Goal: Information Seeking & Learning: Learn about a topic

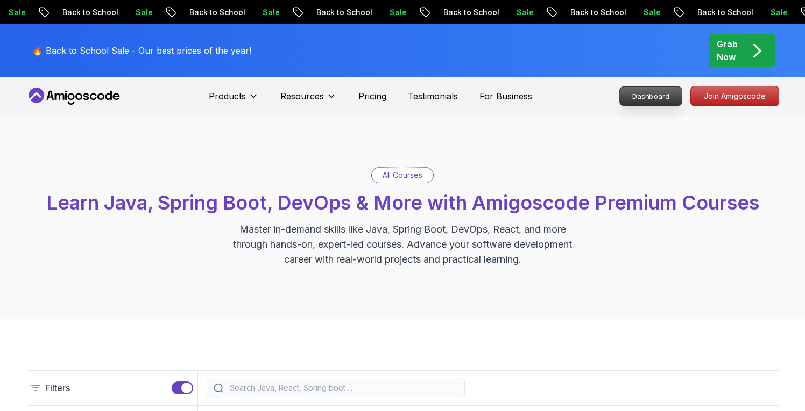
click at [653, 88] on p "Dashboard" at bounding box center [651, 96] width 62 height 18
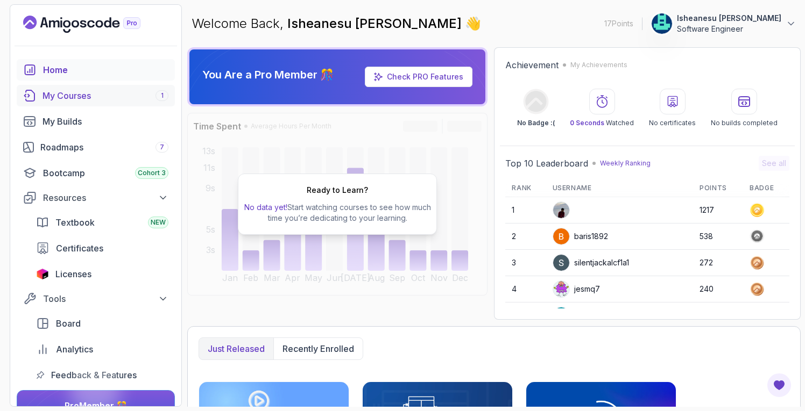
click at [75, 97] on div "My Courses 1" at bounding box center [105, 95] width 126 height 13
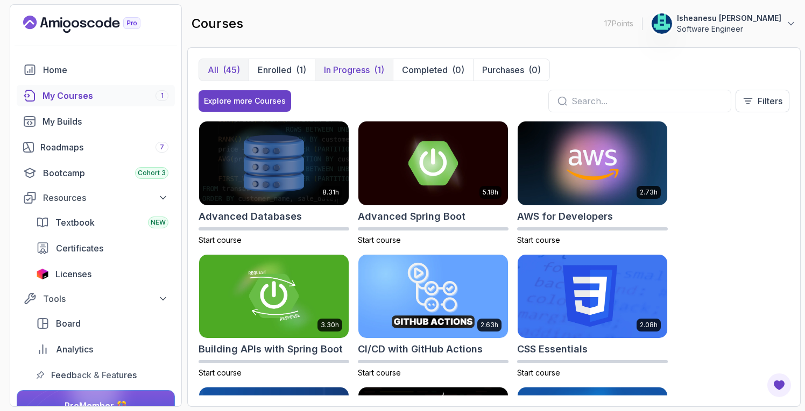
click at [365, 66] on p "In Progress" at bounding box center [347, 69] width 46 height 13
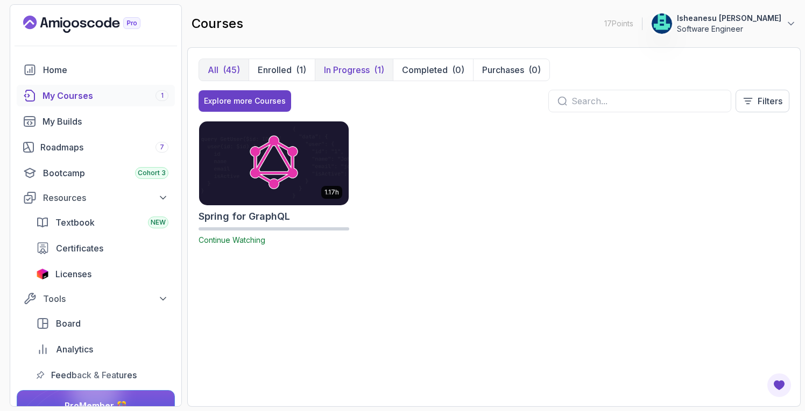
click at [237, 65] on div "(45)" at bounding box center [231, 69] width 17 height 13
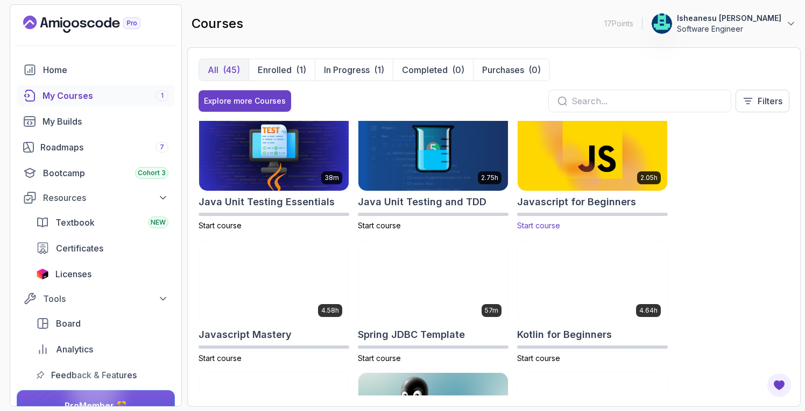
scroll to position [1067, 0]
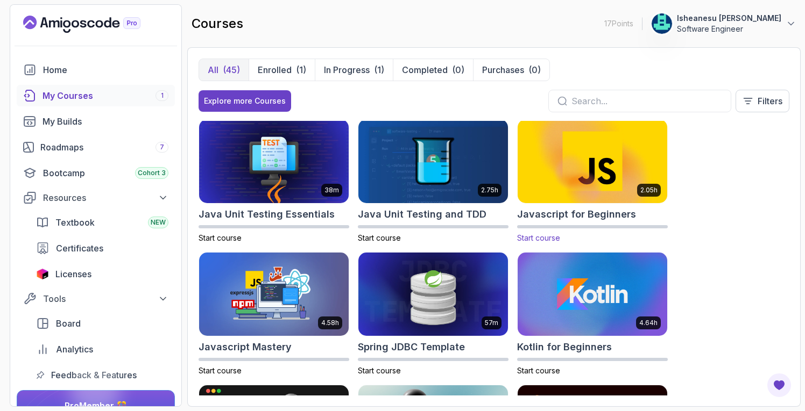
click at [579, 207] on h2 "Javascript for Beginners" at bounding box center [576, 214] width 119 height 15
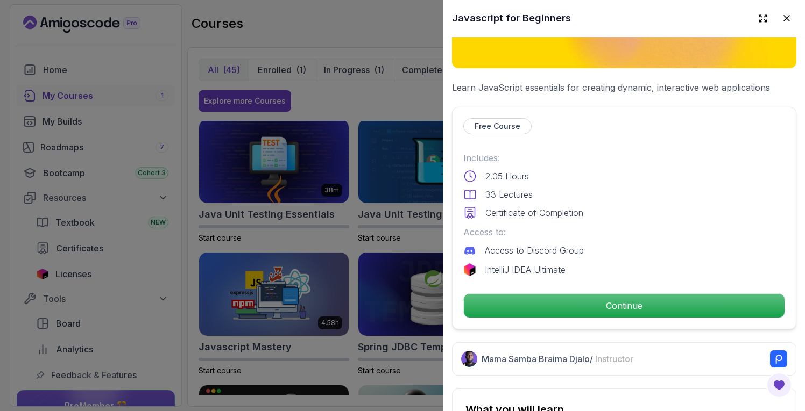
scroll to position [155, 0]
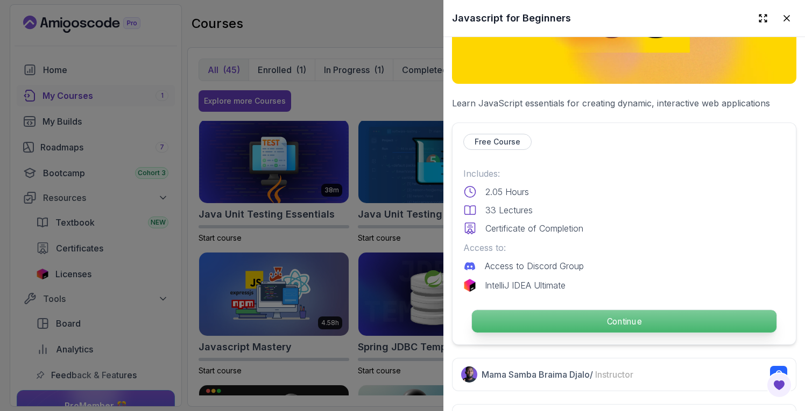
click at [592, 314] on p "Continue" at bounding box center [624, 321] width 304 height 23
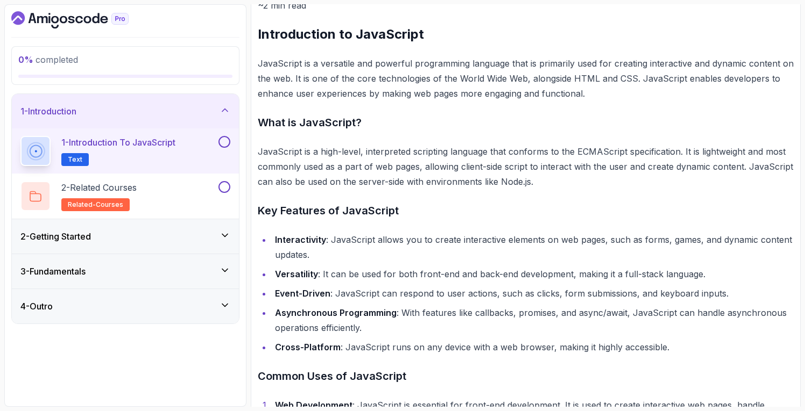
scroll to position [148, 0]
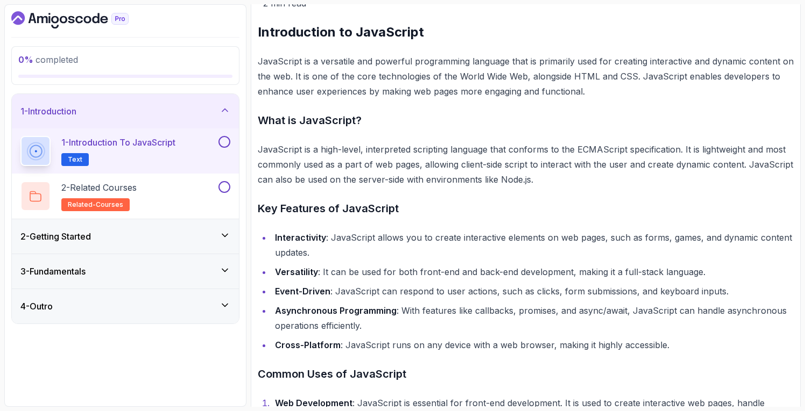
click at [219, 236] on icon at bounding box center [224, 235] width 11 height 11
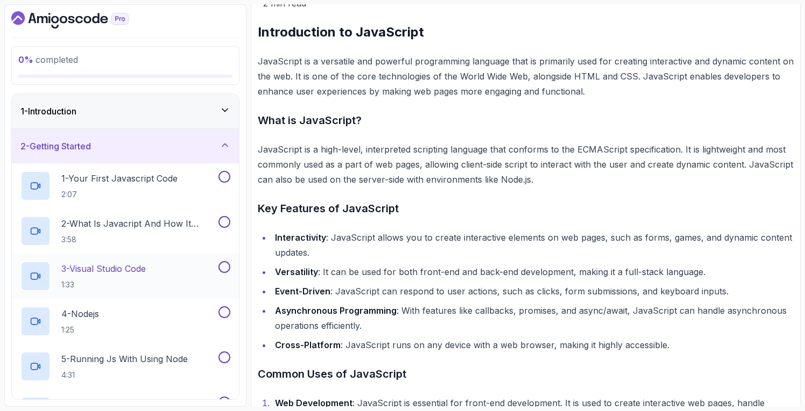
scroll to position [104, 0]
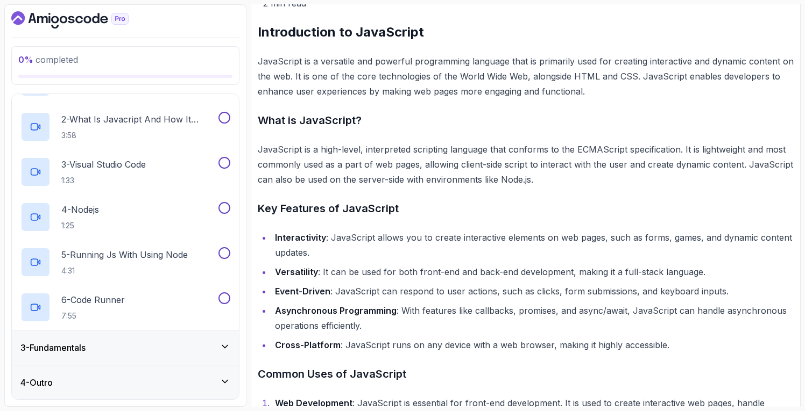
click at [224, 348] on icon at bounding box center [224, 346] width 11 height 11
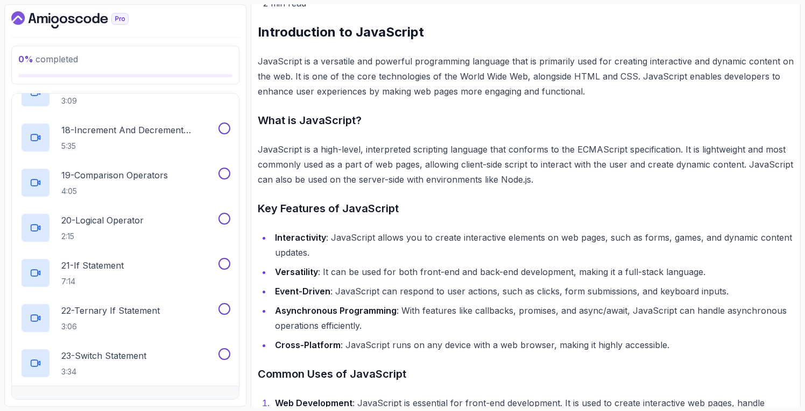
scroll to position [872, 0]
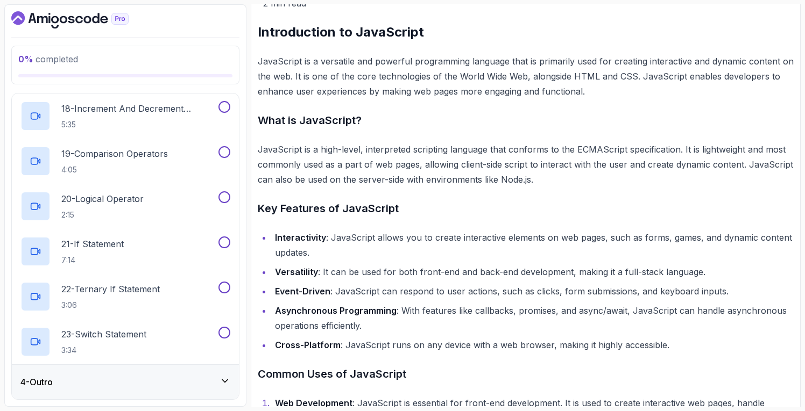
click at [219, 378] on icon at bounding box center [224, 381] width 11 height 11
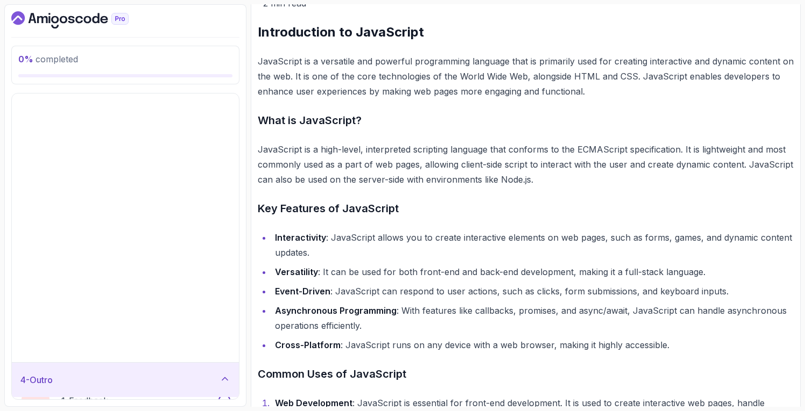
scroll to position [0, 0]
